Goal: Information Seeking & Learning: Compare options

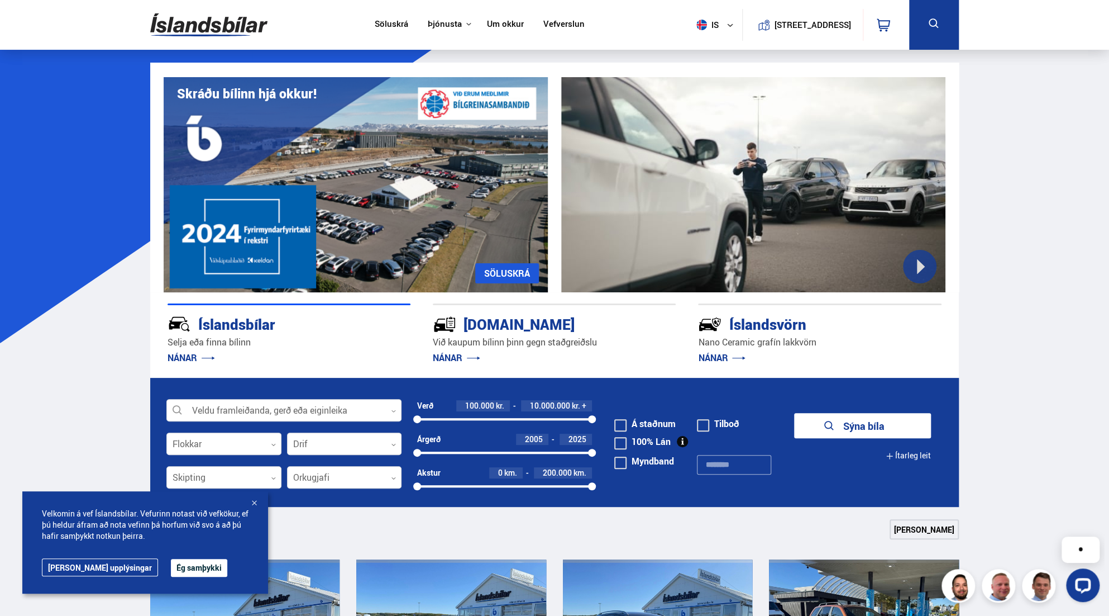
click at [171, 565] on button "Ég samþykki" at bounding box center [199, 568] width 56 height 18
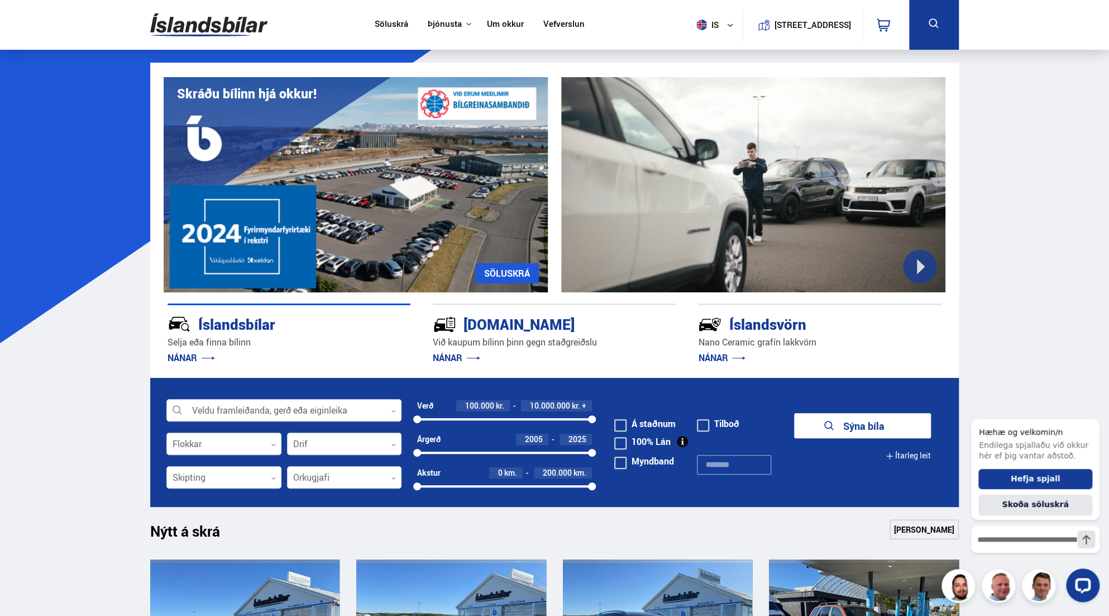
click at [380, 23] on link "Söluskrá" at bounding box center [392, 25] width 34 height 12
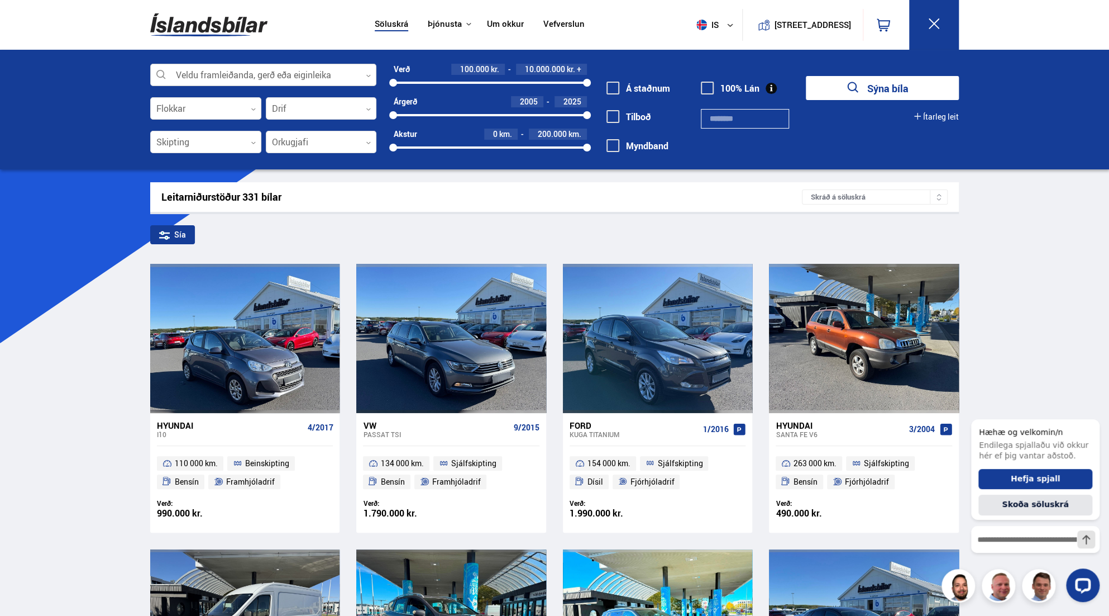
click at [300, 74] on div at bounding box center [263, 75] width 226 height 22
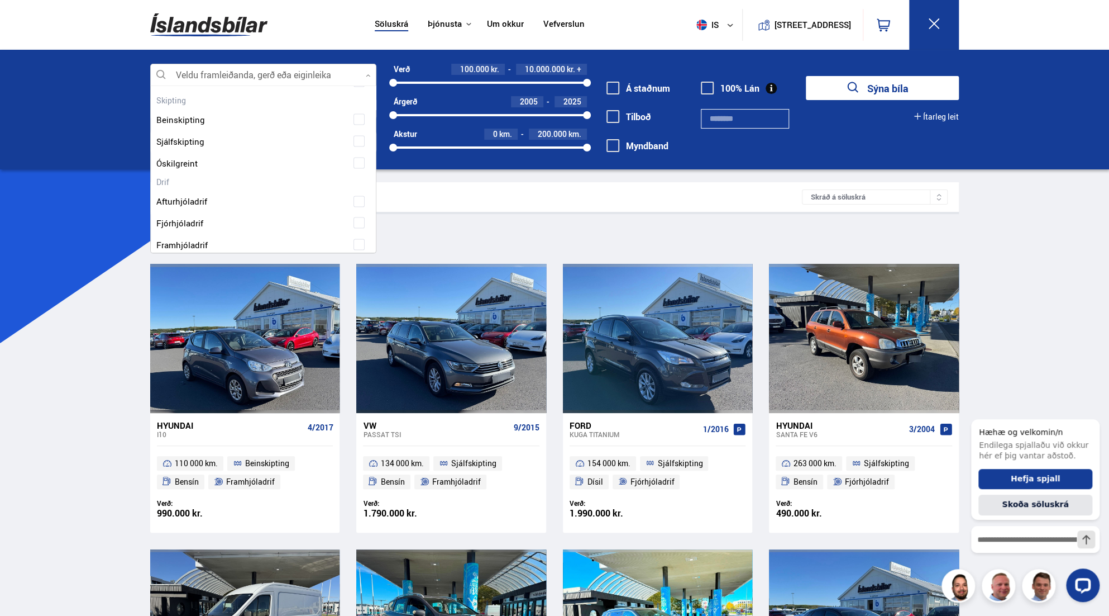
scroll to position [1396, 0]
click at [358, 237] on span at bounding box center [359, 242] width 11 height 11
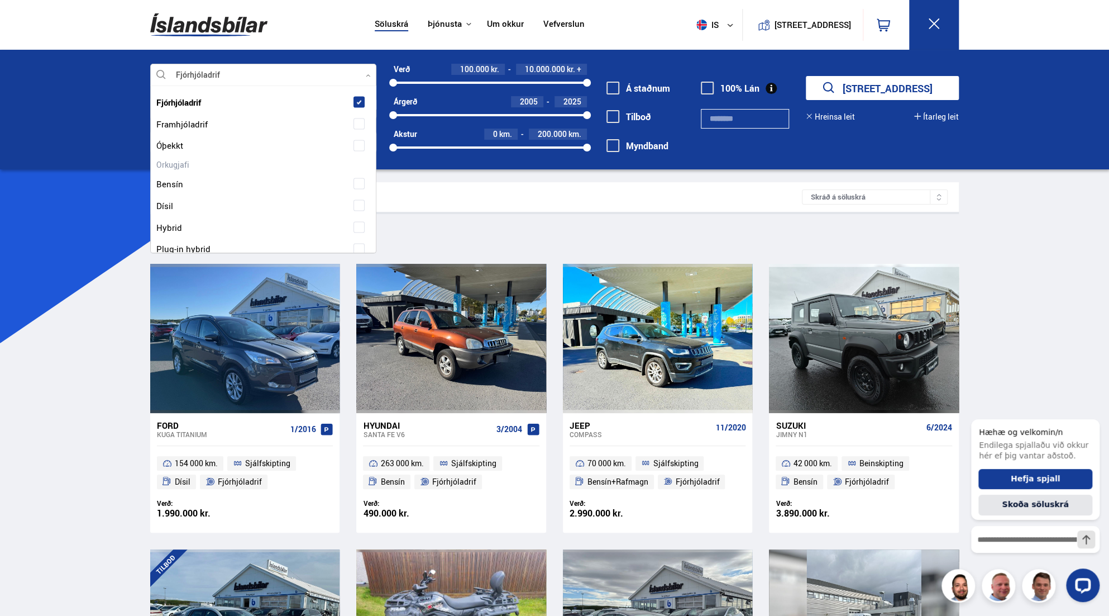
scroll to position [1564, 0]
click at [357, 242] on span at bounding box center [359, 244] width 4 height 4
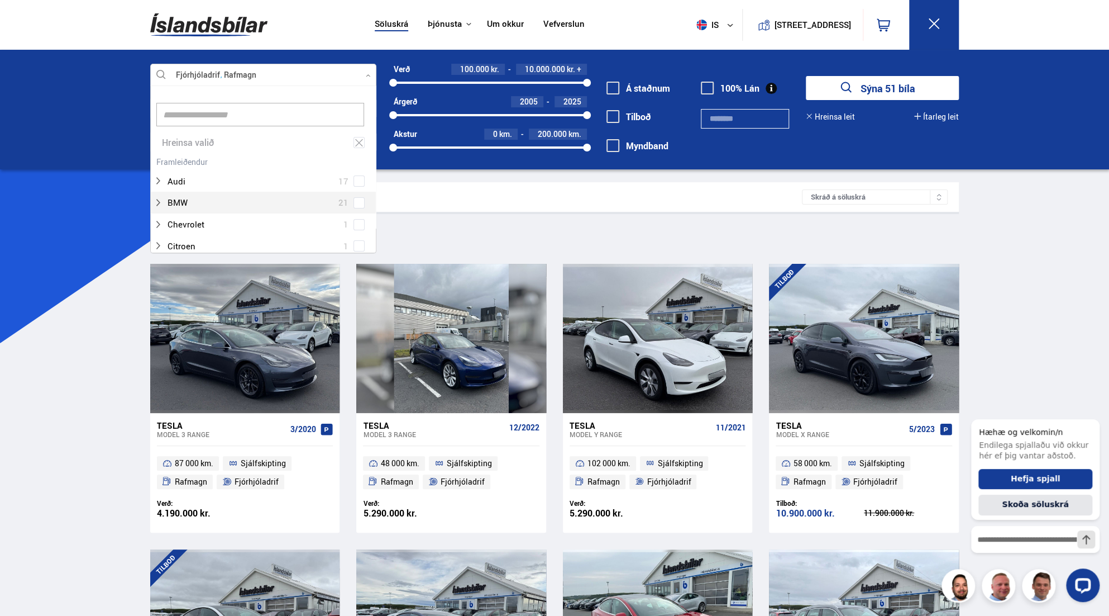
click at [46, 160] on div "Fjórhjóladrif Rafmagn Veldu framleiðanda, gerð eða eiginleika 2 Hreinsa valið A…" at bounding box center [554, 110] width 1109 height 120
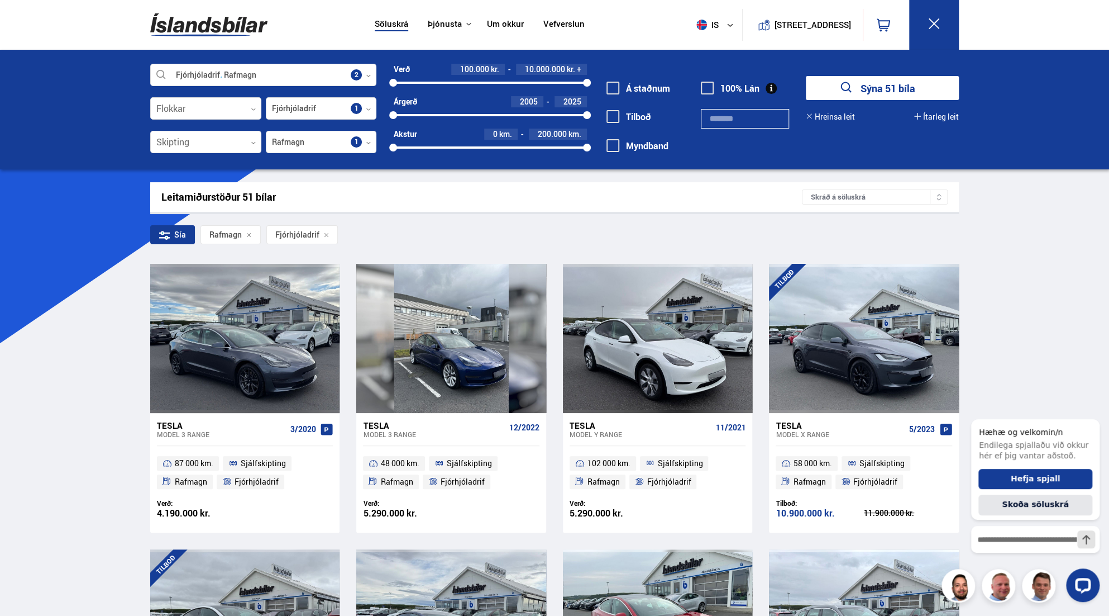
click at [940, 198] on icon at bounding box center [939, 200] width 6 height 6
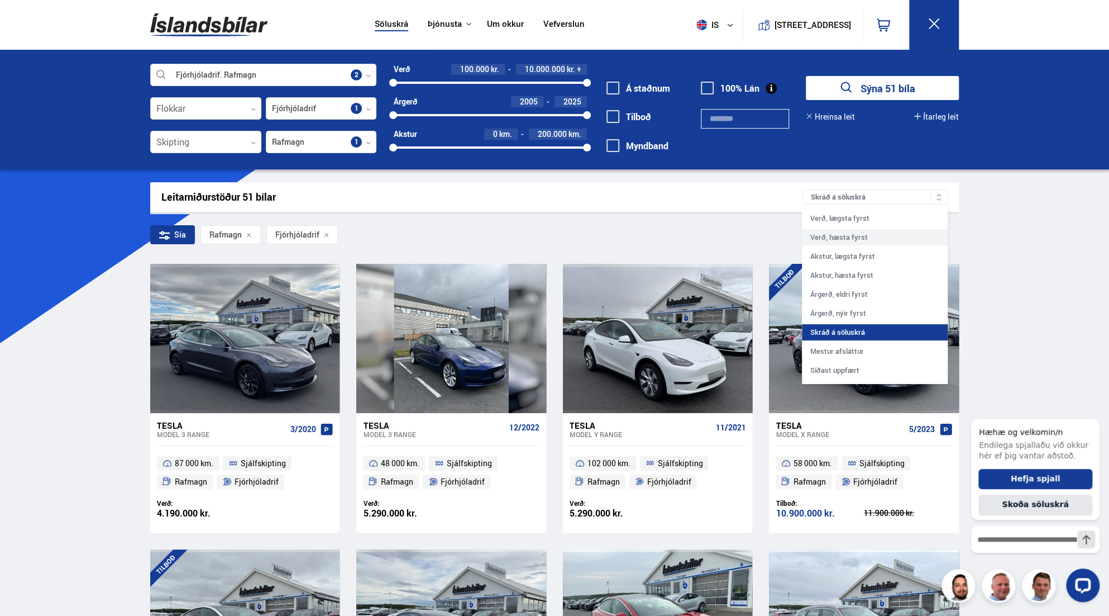
click at [852, 233] on div "Verð, hæsta fyrst" at bounding box center [875, 237] width 146 height 16
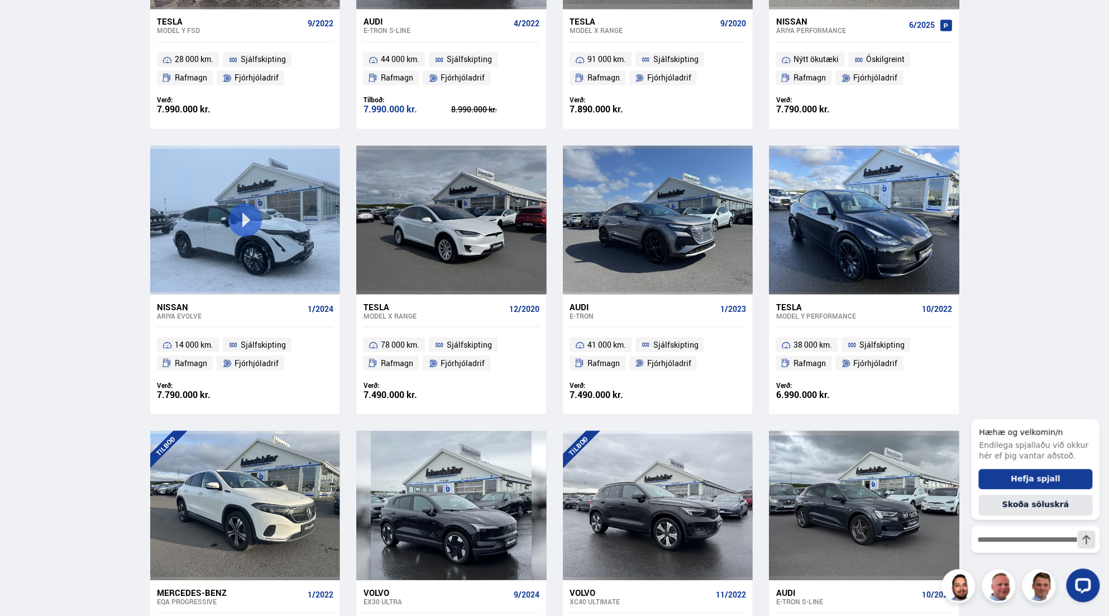
scroll to position [1285, 0]
